Goal: Information Seeking & Learning: Learn about a topic

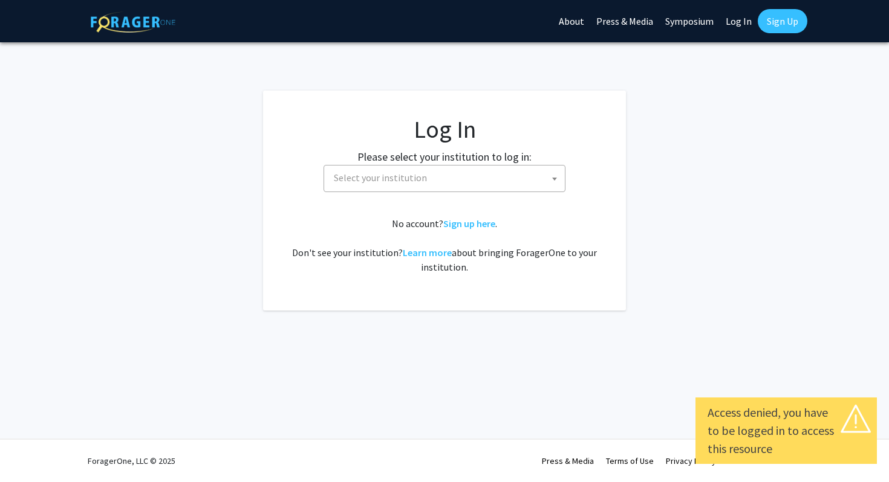
click at [516, 170] on span "Select your institution" at bounding box center [447, 178] width 236 height 25
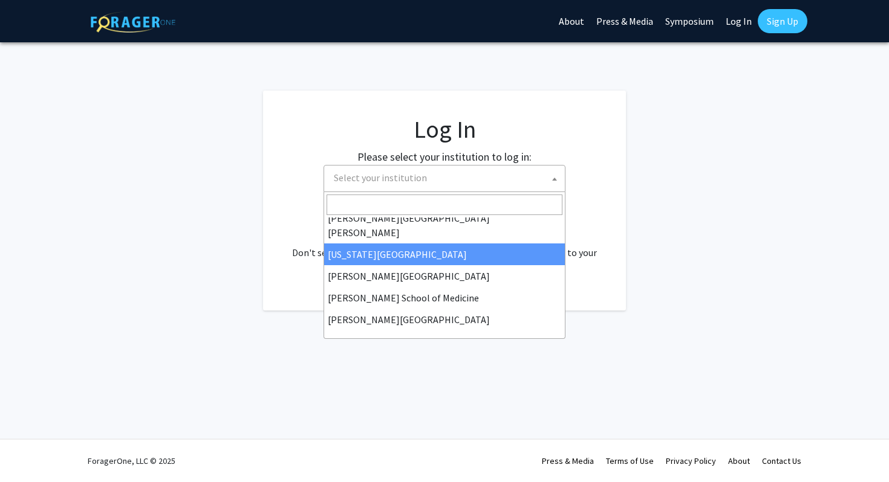
scroll to position [251, 0]
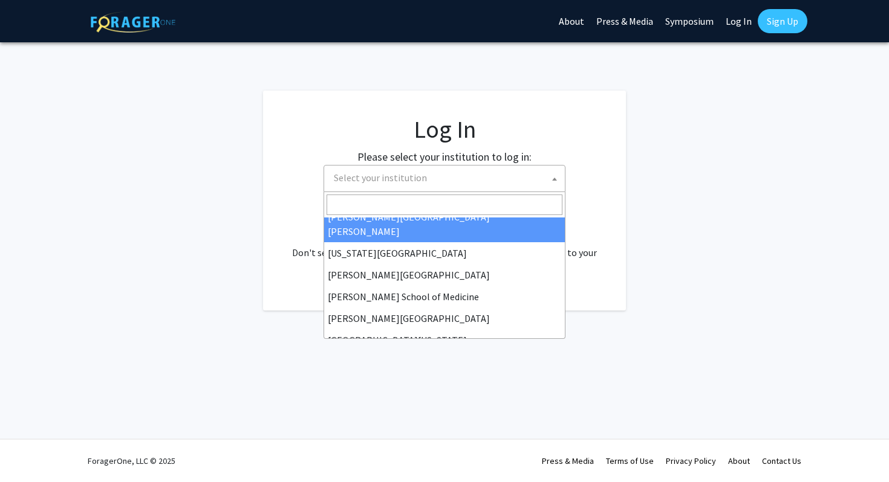
select select "1"
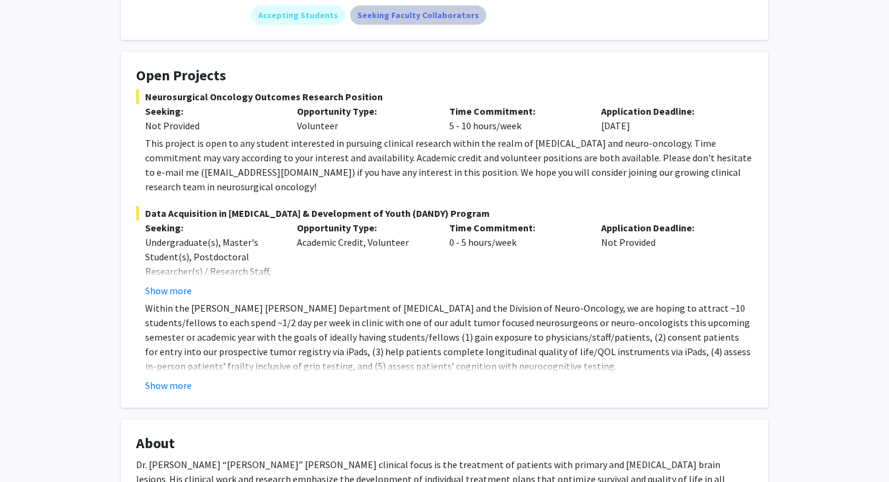
scroll to position [188, 0]
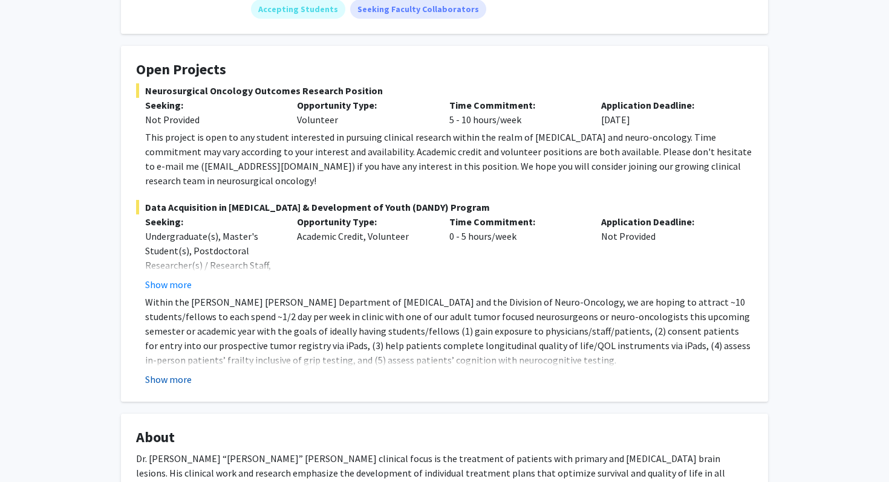
click at [166, 372] on button "Show more" at bounding box center [168, 379] width 47 height 15
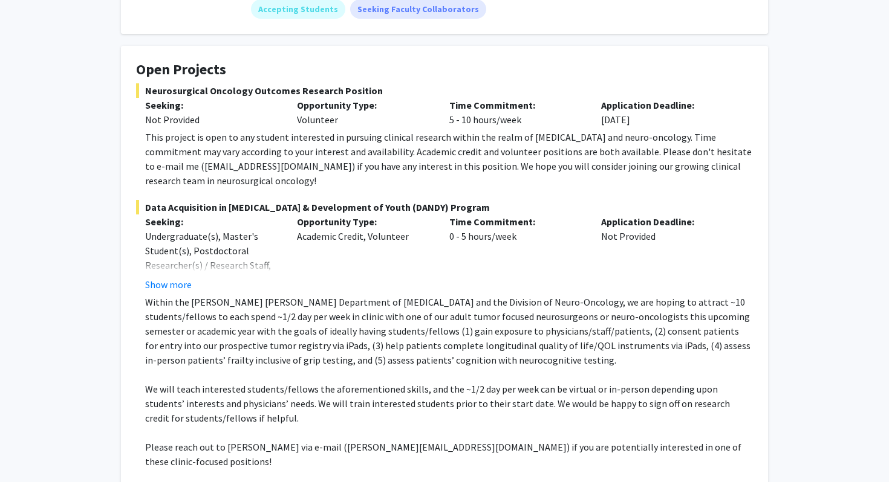
click at [166, 297] on p "Within the [PERSON_NAME] [PERSON_NAME] Department of [MEDICAL_DATA] and the Div…" at bounding box center [449, 331] width 608 height 73
click at [169, 295] on p "Within the [PERSON_NAME] [PERSON_NAME] Department of [MEDICAL_DATA] and the Div…" at bounding box center [449, 331] width 608 height 73
click at [170, 278] on button "Show more" at bounding box center [168, 285] width 47 height 15
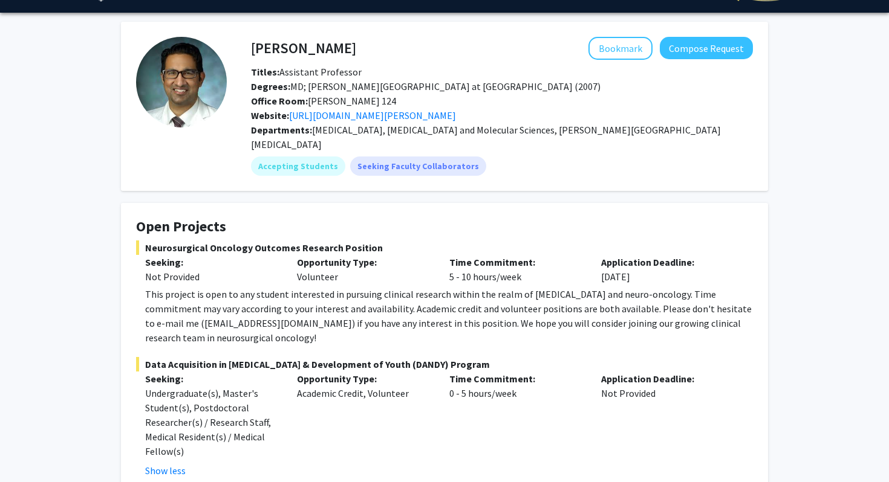
scroll to position [3, 0]
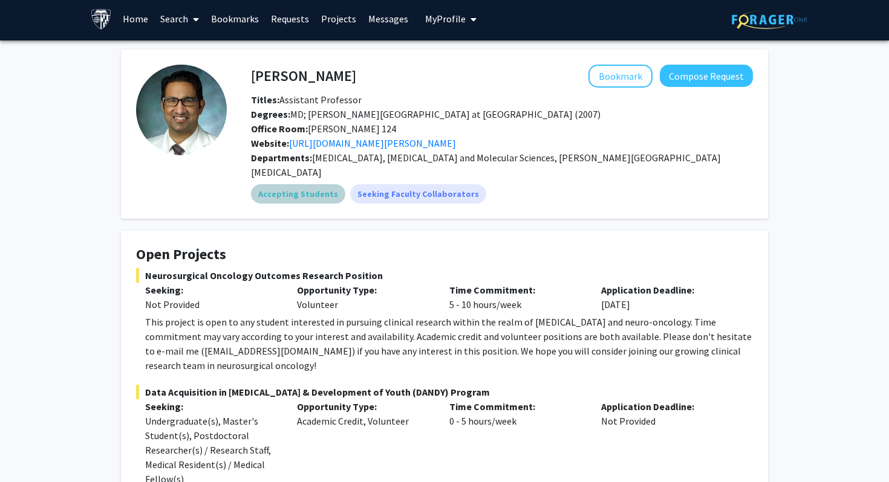
click at [303, 184] on mat-chip "Accepting Students" at bounding box center [298, 193] width 94 height 19
